Goal: Information Seeking & Learning: Learn about a topic

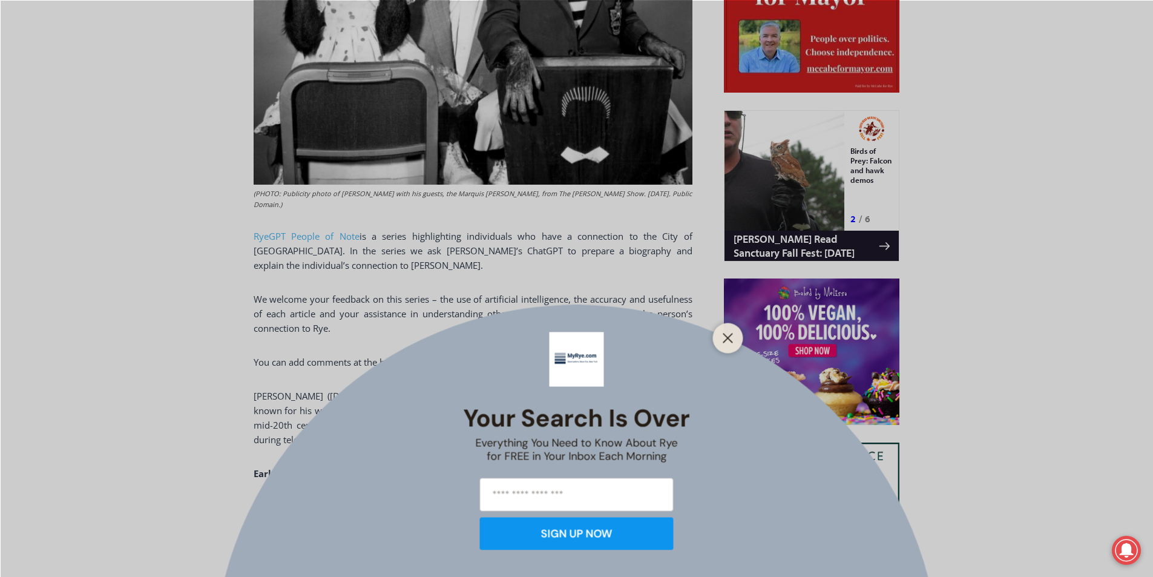
scroll to position [774, 0]
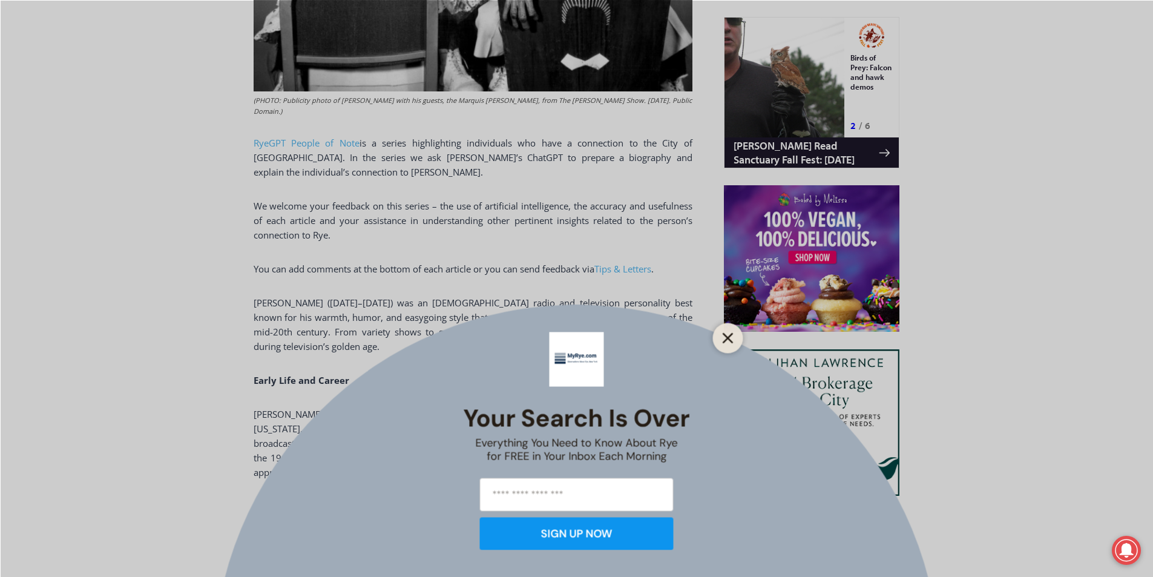
drag, startPoint x: 748, startPoint y: 319, endPoint x: 735, endPoint y: 330, distance: 17.7
click at [744, 329] on div "Your Search is Over Everything You Need to Know About Rye for FREE in Your Inbo…" at bounding box center [576, 288] width 1153 height 577
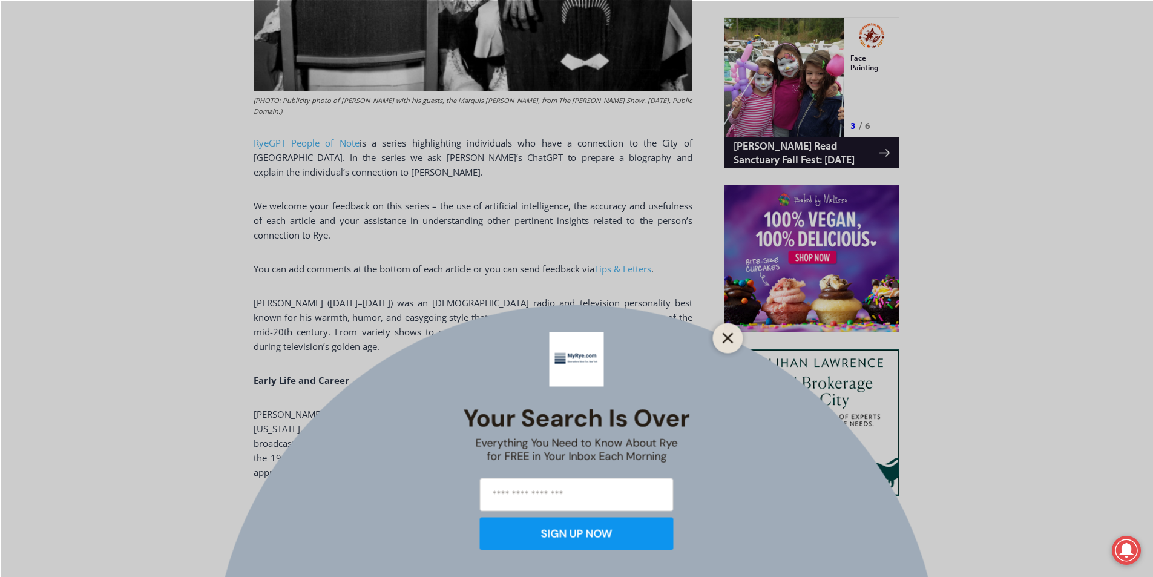
click at [728, 341] on icon "Close" at bounding box center [727, 337] width 11 height 11
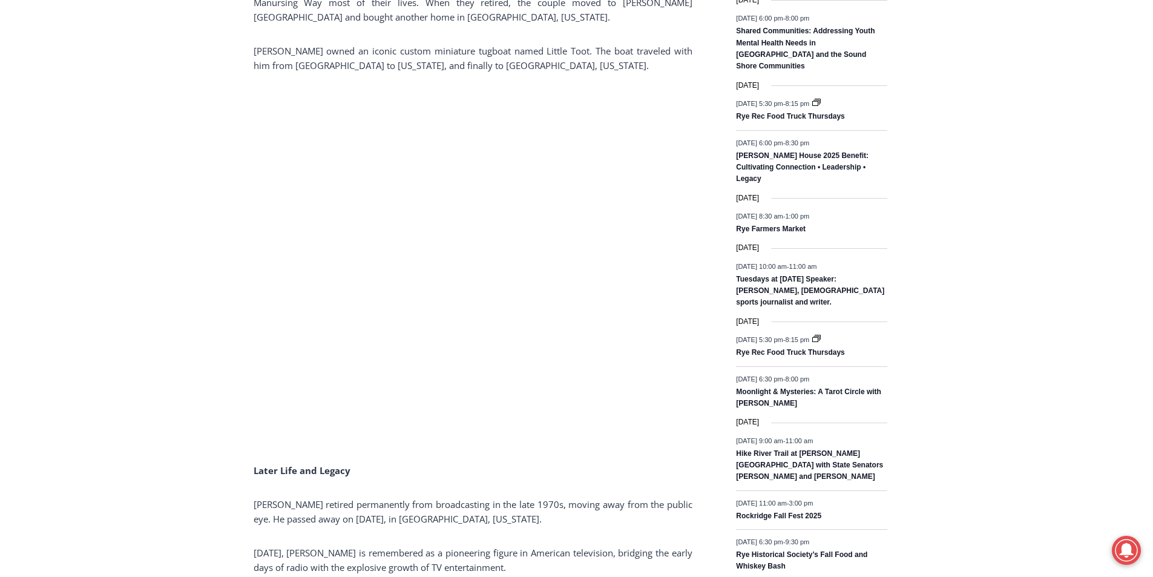
scroll to position [1771, 0]
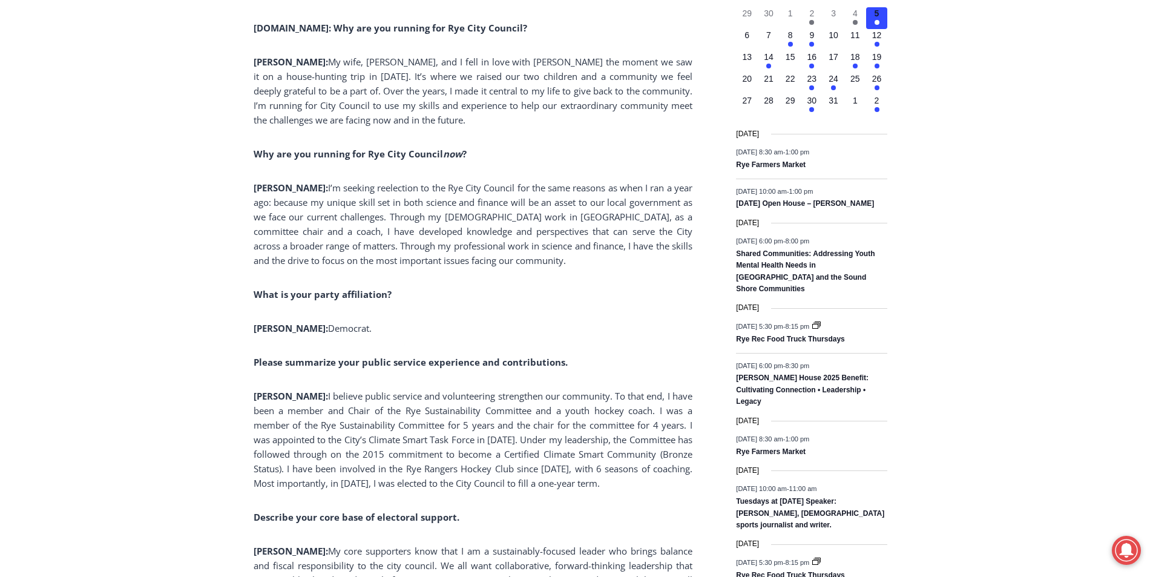
scroll to position [1546, 0]
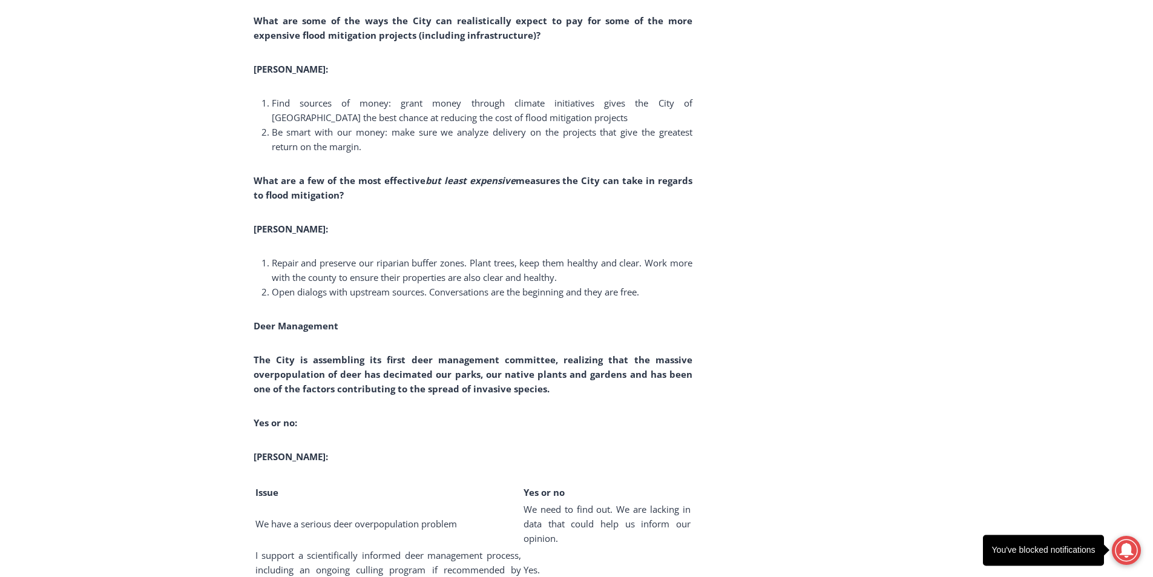
scroll to position [5640, 0]
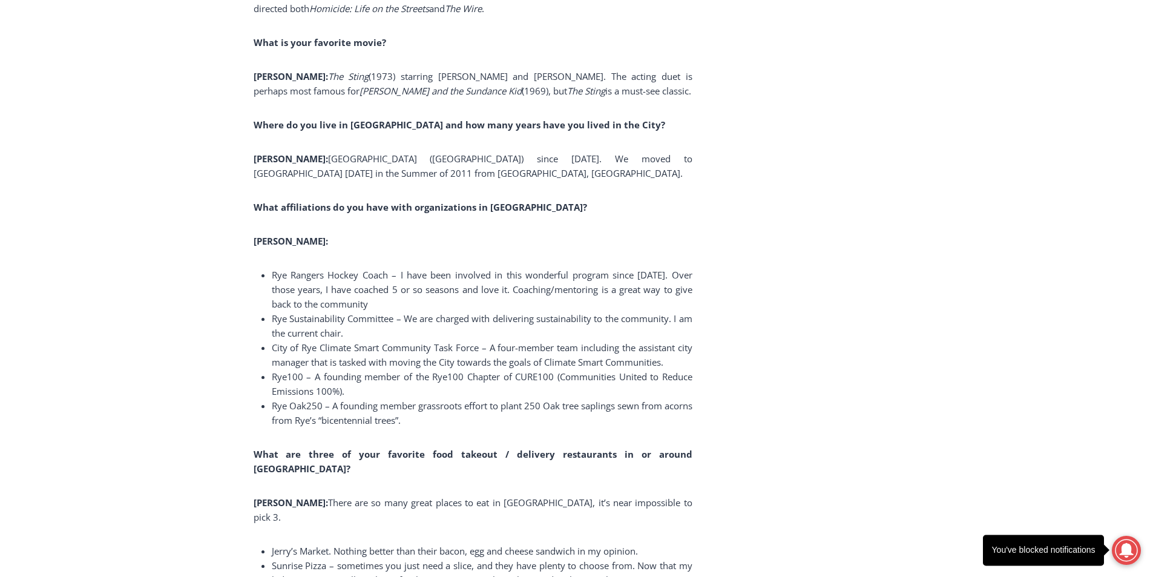
scroll to position [8519, 0]
